Goal: Register for event/course

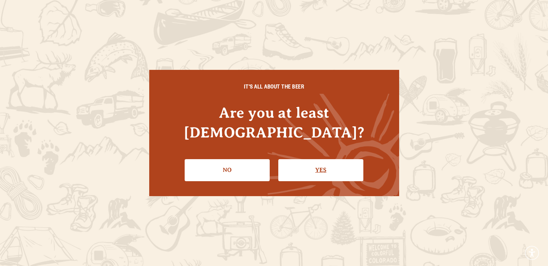
click at [319, 159] on link "Yes" at bounding box center [320, 170] width 85 height 22
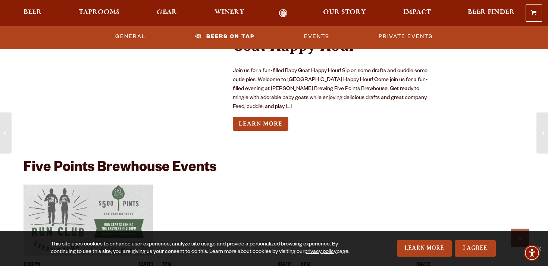
scroll to position [1904, 0]
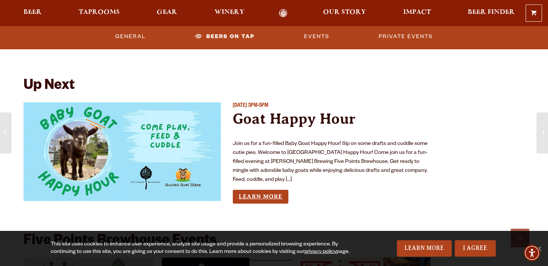
click at [262, 190] on link "Learn More" at bounding box center [261, 197] width 56 height 14
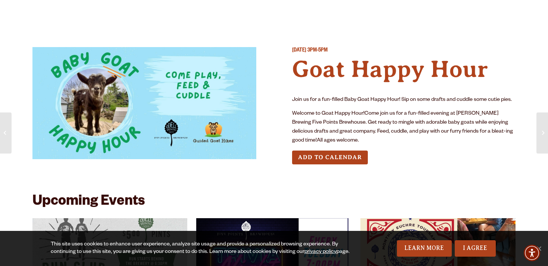
click at [330, 106] on div "Join us for a fun-filled Baby Goat Happy Hour! Sip on some drafts and cuddle so…" at bounding box center [404, 121] width 224 height 50
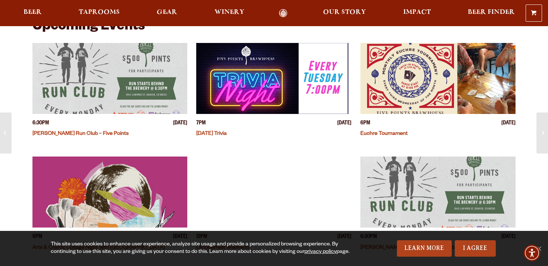
scroll to position [191, 0]
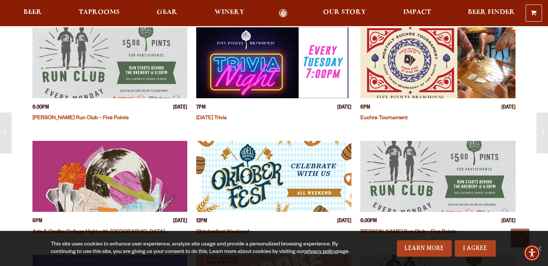
click at [337, 106] on span "[DATE]" at bounding box center [344, 108] width 14 height 8
